Goal: Task Accomplishment & Management: Manage account settings

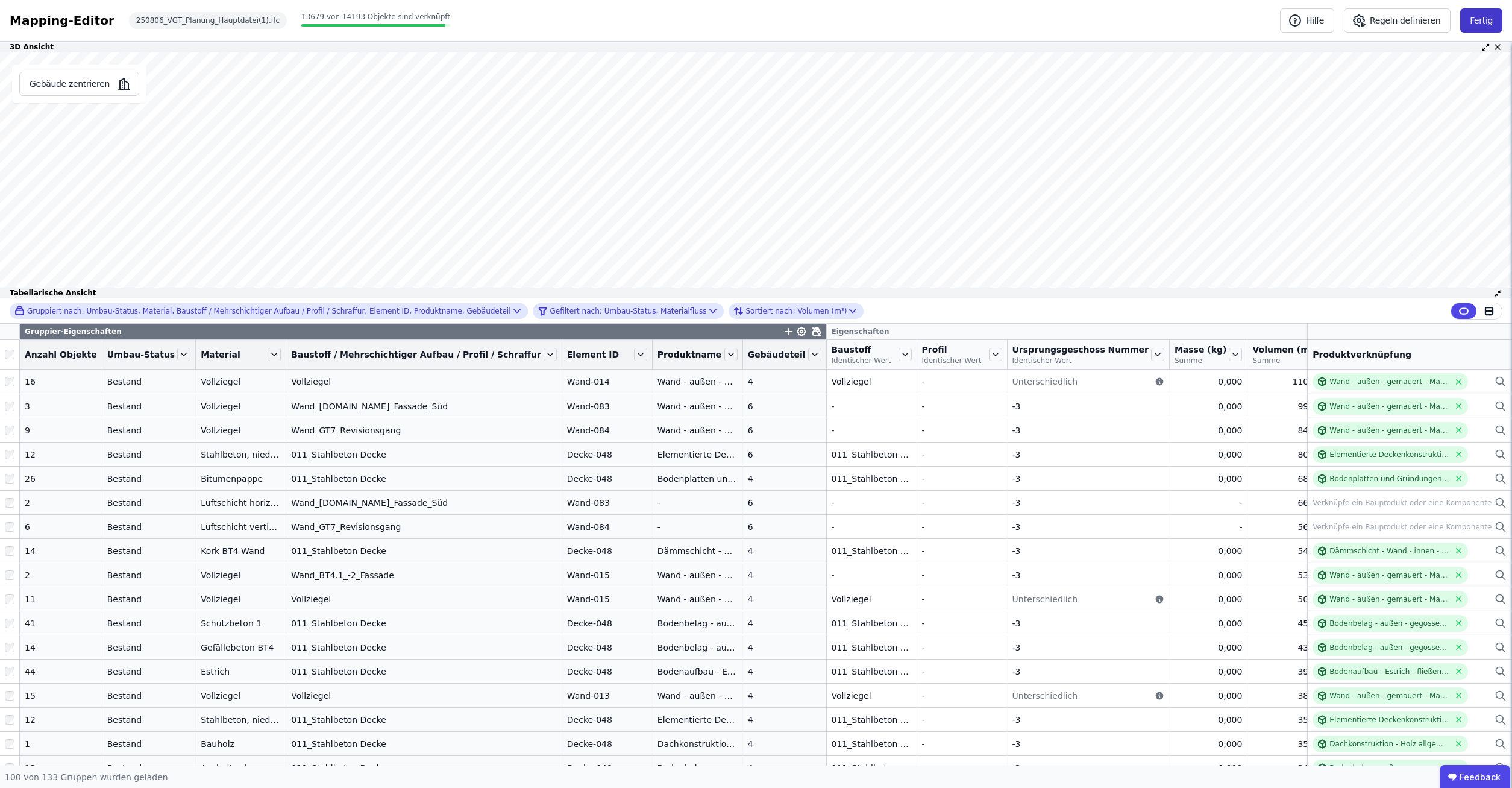
click at [1486, 24] on button "Fertig" at bounding box center [1481, 21] width 42 height 24
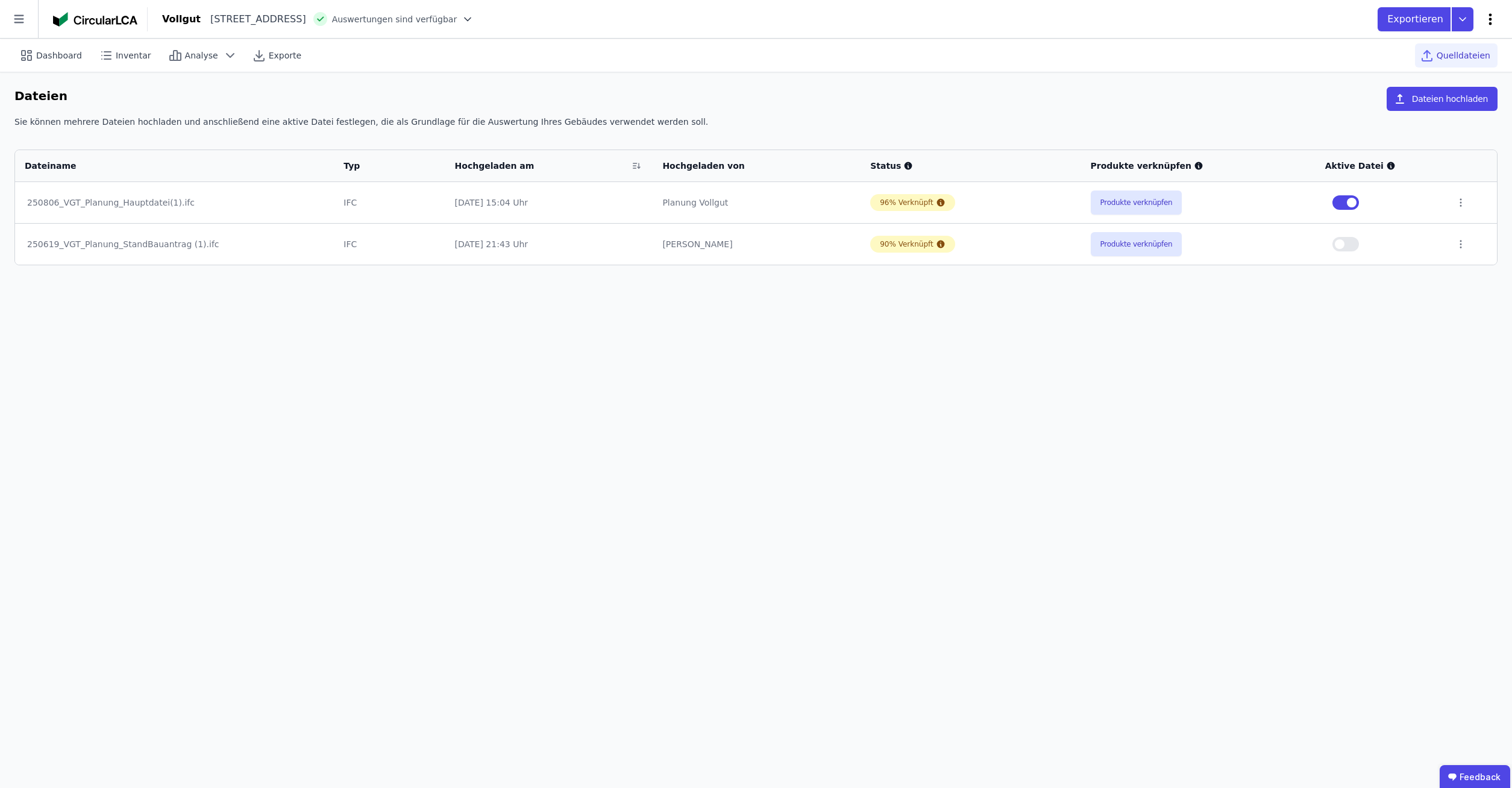
click at [1488, 17] on icon at bounding box center [1490, 19] width 14 height 14
click at [466, 642] on div "Dashboard Inventar Analyse Exporte Quelldateien Dateien Dateien hochladen Sie k…" at bounding box center [756, 413] width 1512 height 749
click at [15, 16] on icon at bounding box center [19, 19] width 38 height 38
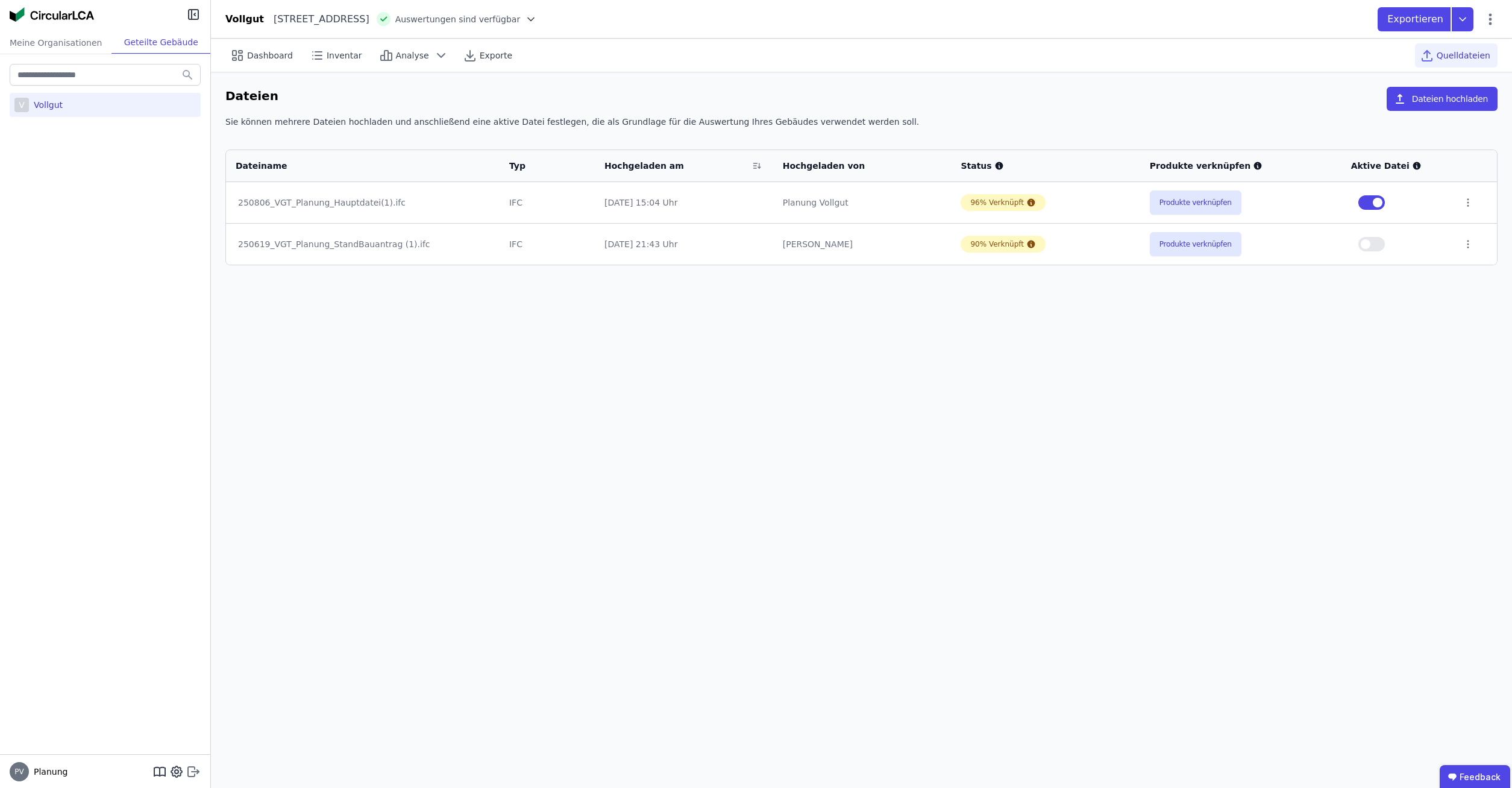
click at [187, 768] on icon at bounding box center [193, 772] width 14 height 14
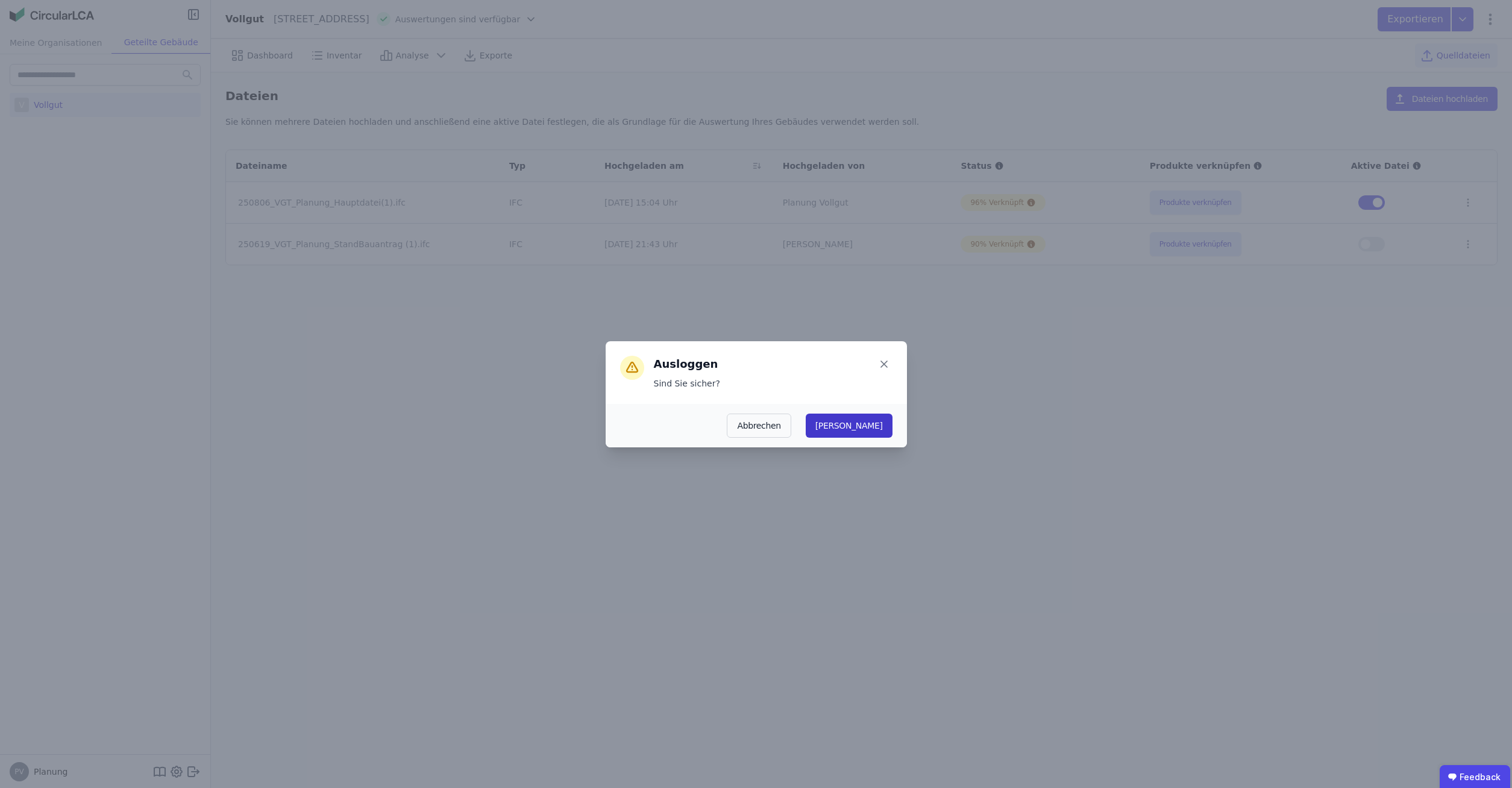
click at [892, 422] on button "[PERSON_NAME]" at bounding box center [849, 426] width 87 height 24
